Goal: Task Accomplishment & Management: Manage account settings

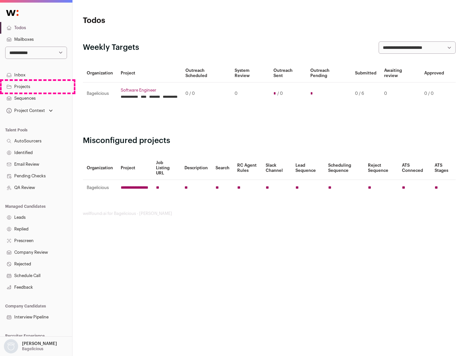
click at [36, 86] on link "Projects" at bounding box center [36, 87] width 72 height 12
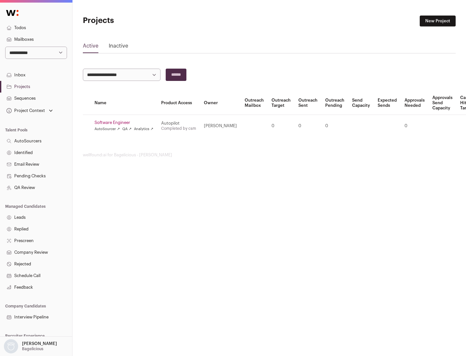
click at [126, 123] on link "Software Engineer" at bounding box center [123, 122] width 59 height 5
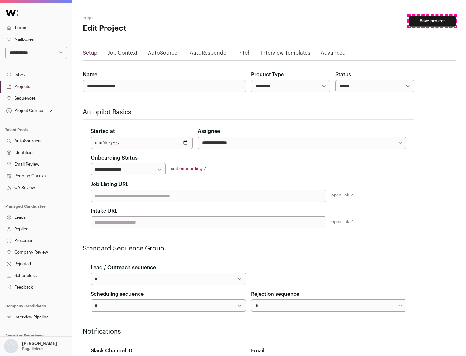
click at [432, 21] on button "Save project" at bounding box center [432, 21] width 47 height 11
